Goal: Task Accomplishment & Management: Use online tool/utility

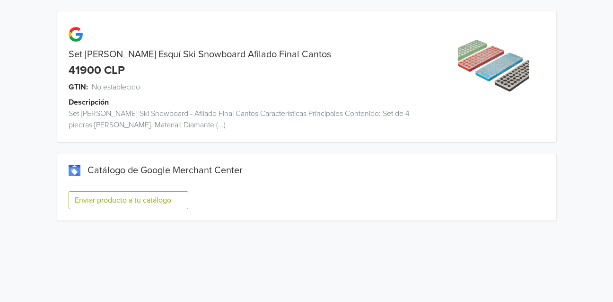
click at [110, 201] on button "Enviar producto a tu catálogo" at bounding box center [129, 200] width 120 height 18
